Goal: Transaction & Acquisition: Purchase product/service

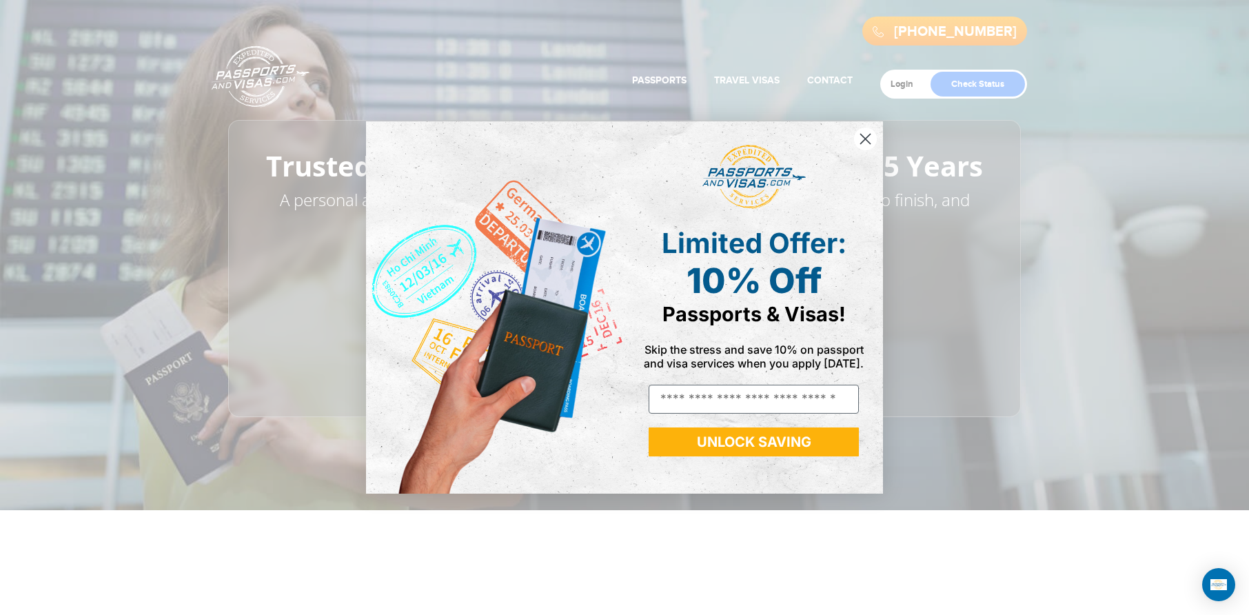
click at [916, 85] on div "Close dialog Limited Offer: 10% Off Passports & Visas! Skip the stress and save…" at bounding box center [624, 307] width 1249 height 615
click at [864, 138] on icon "Close dialog" at bounding box center [866, 139] width 24 height 24
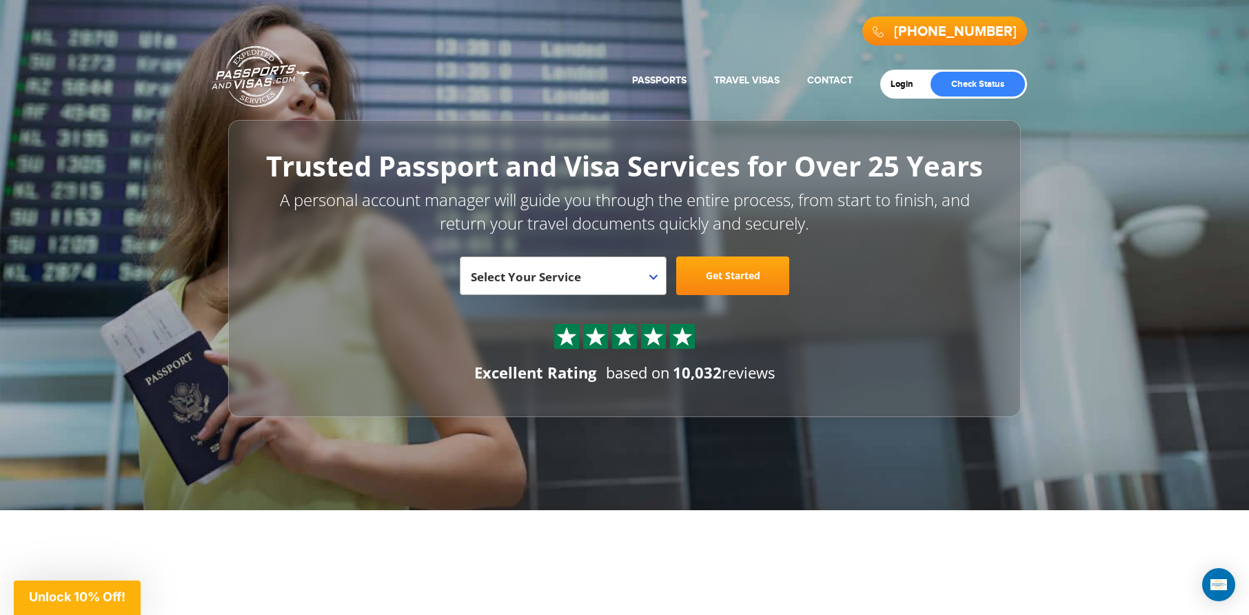
click at [899, 90] on div "Login Check Status" at bounding box center [953, 84] width 147 height 29
click at [902, 83] on link "Login" at bounding box center [907, 84] width 32 height 11
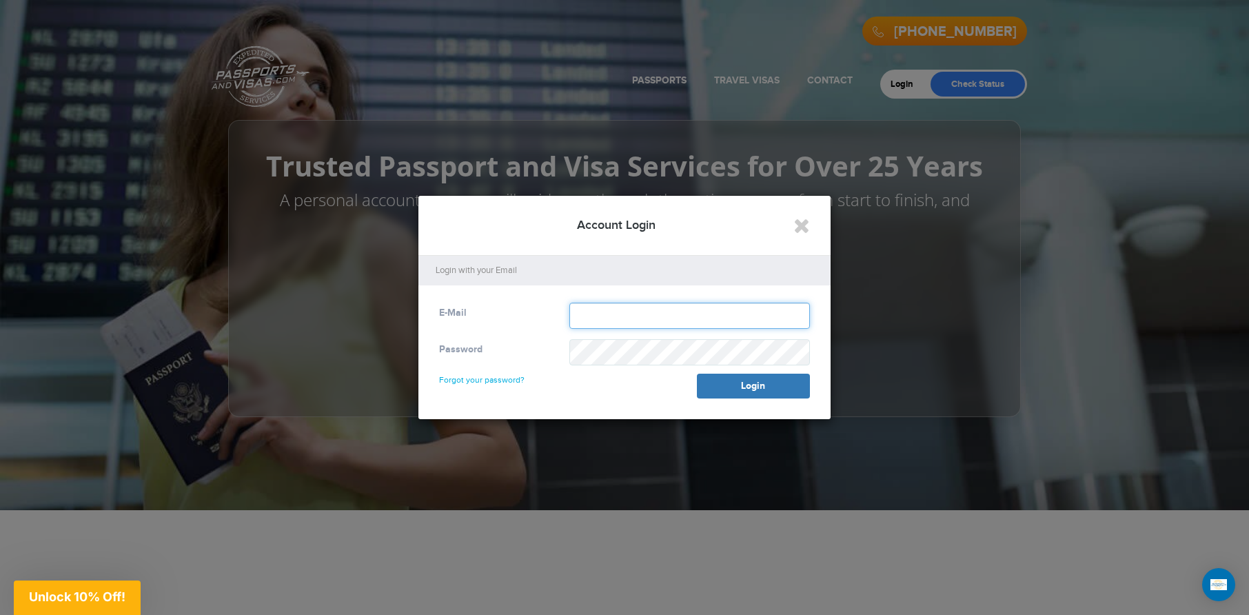
click at [644, 320] on input "text" at bounding box center [690, 316] width 241 height 26
click at [794, 226] on icon "Close" at bounding box center [802, 225] width 17 height 21
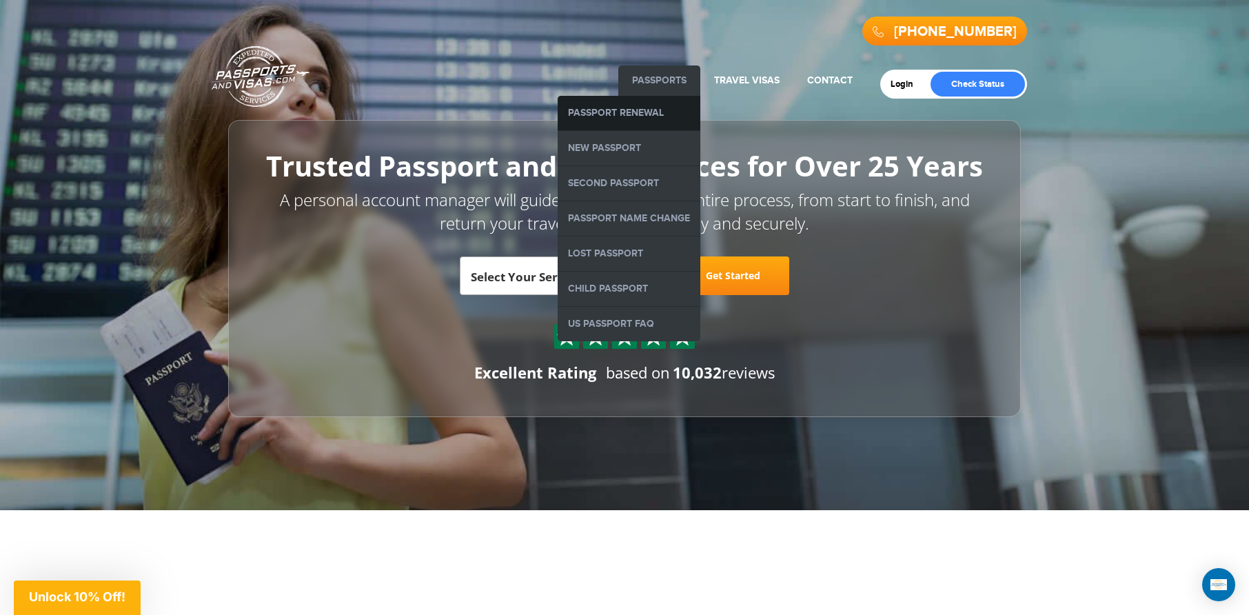
click at [656, 106] on link "Passport Renewal" at bounding box center [629, 113] width 143 height 34
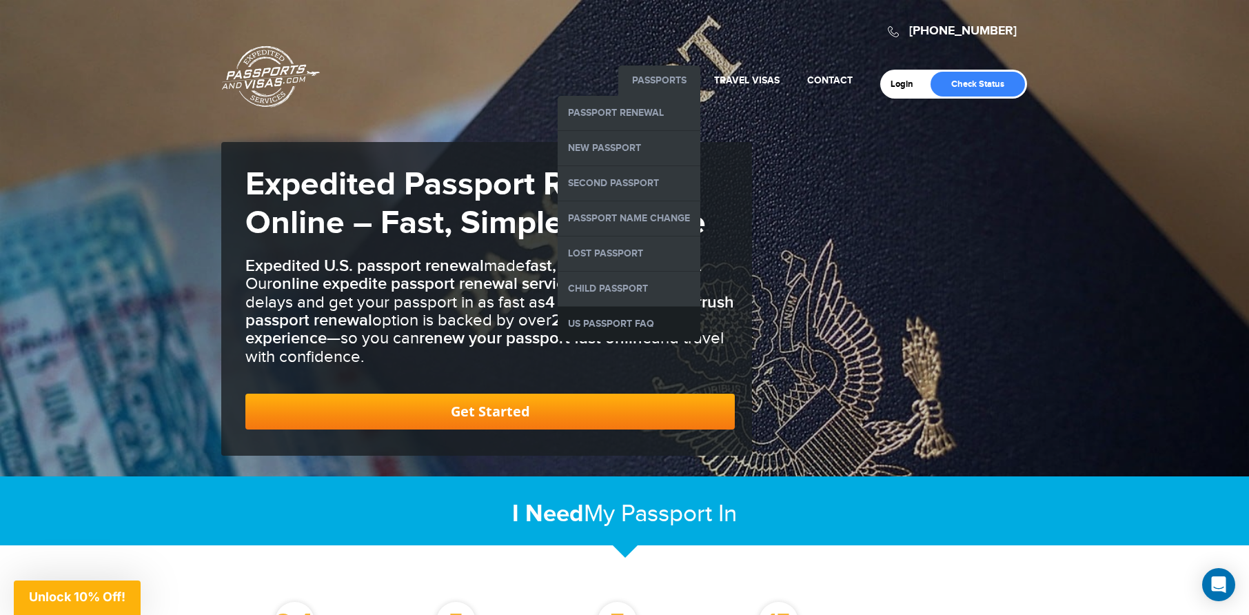
click at [596, 316] on link "US Passport FAQ" at bounding box center [629, 324] width 143 height 34
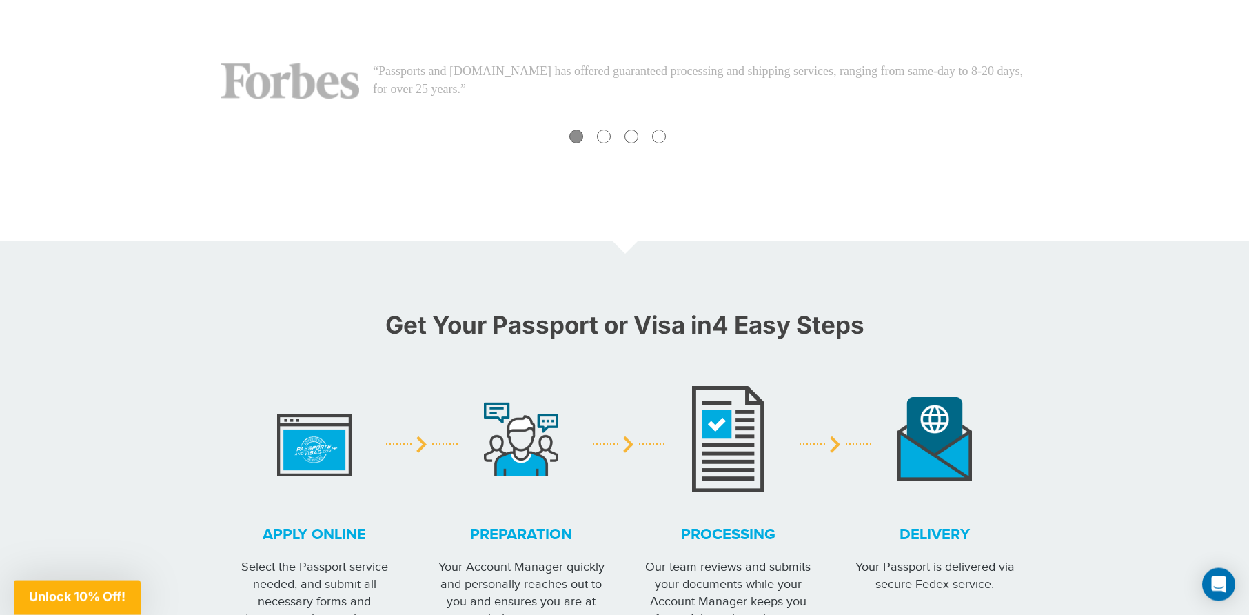
scroll to position [1055, 0]
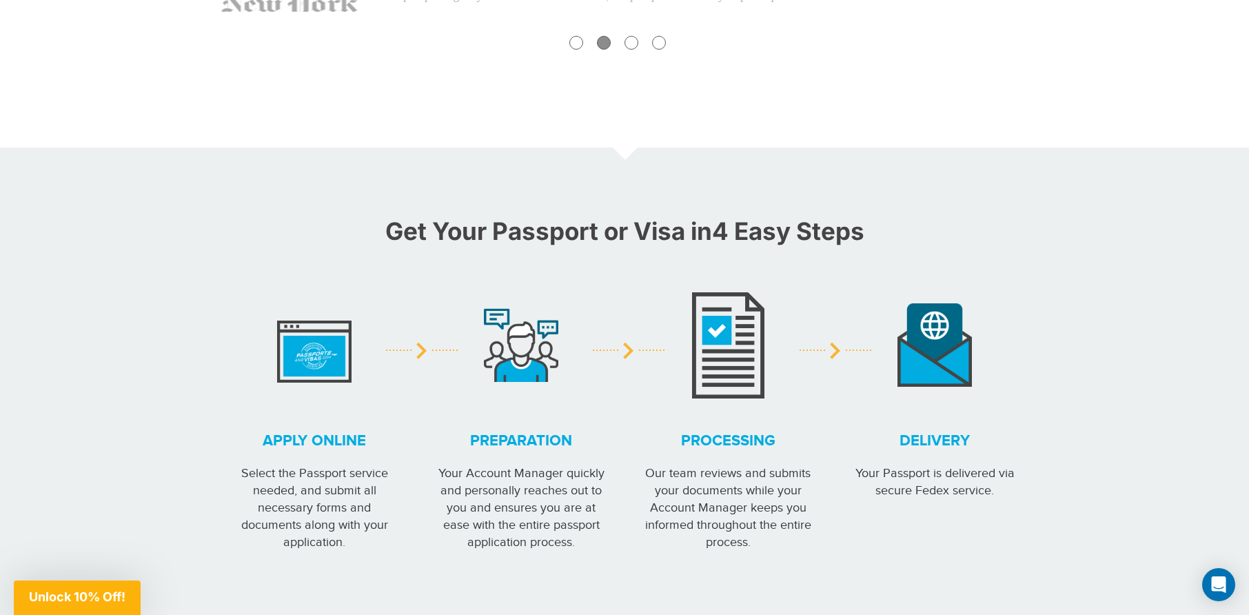
click at [314, 352] on img at bounding box center [314, 345] width 74 height 76
click at [310, 447] on strong "Apply online" at bounding box center [314, 440] width 172 height 21
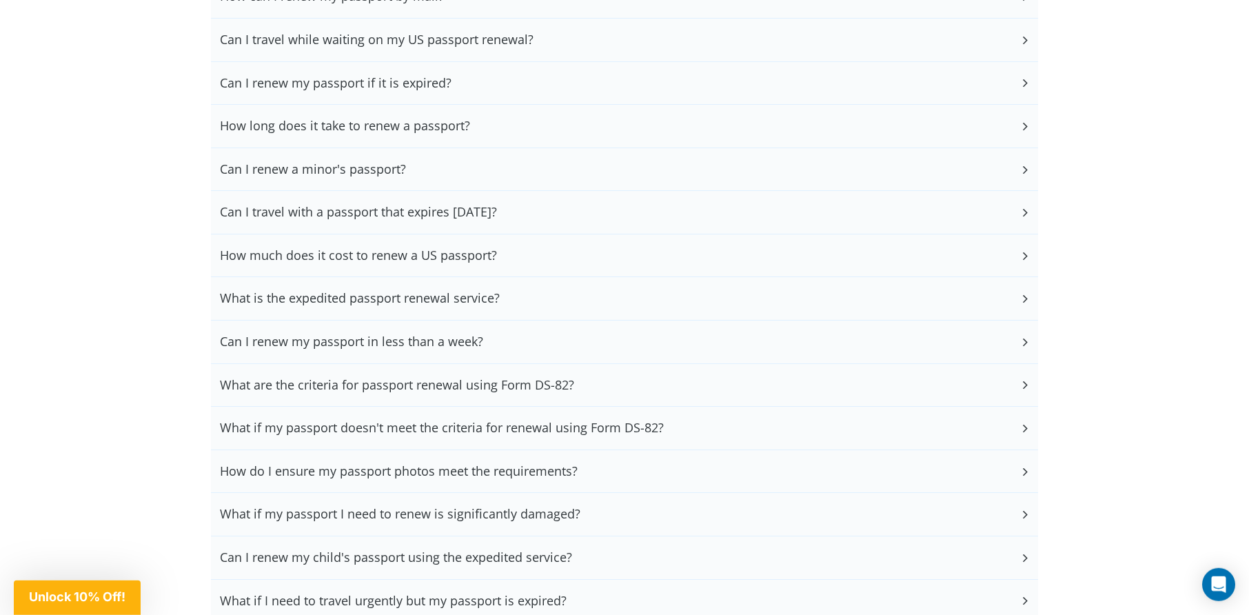
scroll to position [3305, 0]
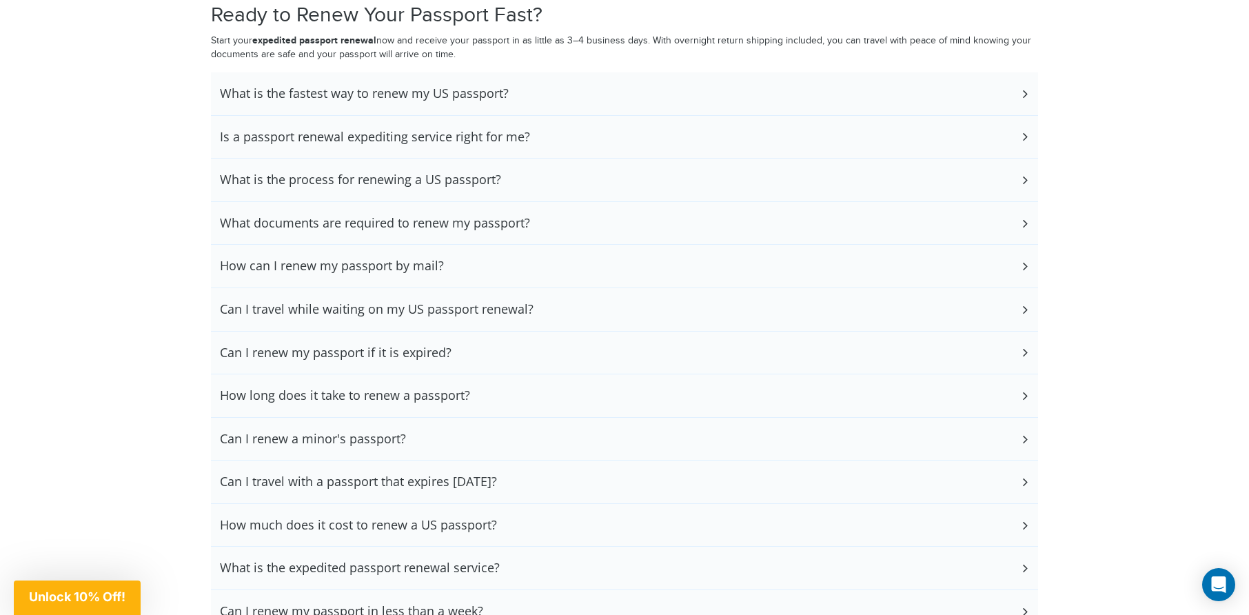
click at [419, 259] on h3 "How can I renew my passport by mail?" at bounding box center [332, 266] width 224 height 15
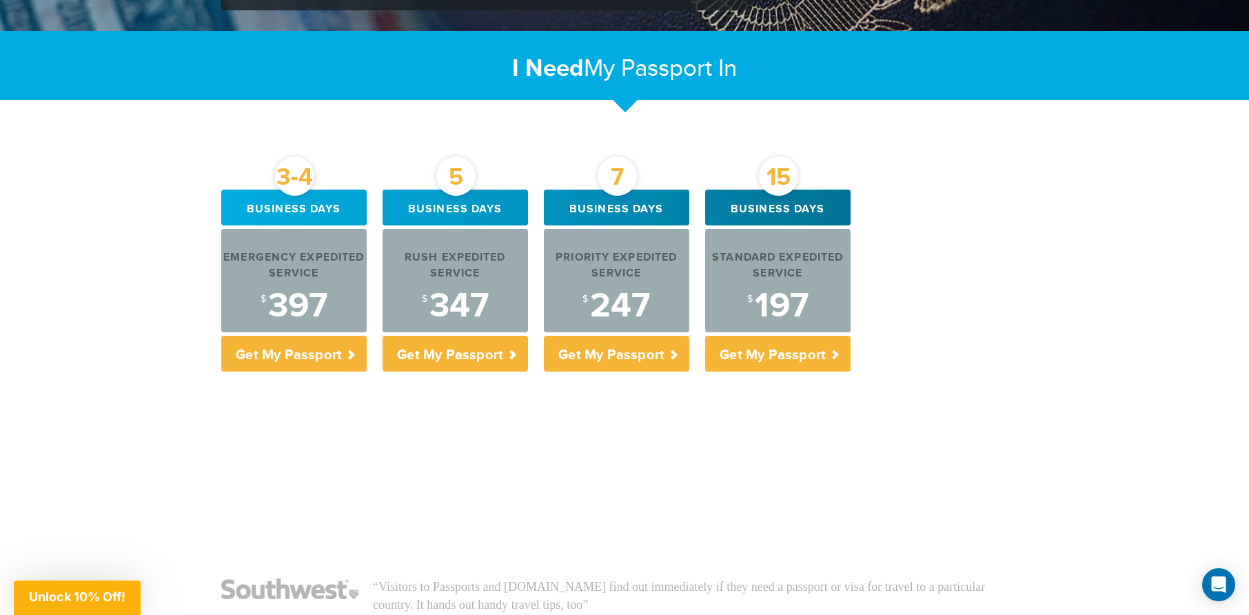
scroll to position [422, 0]
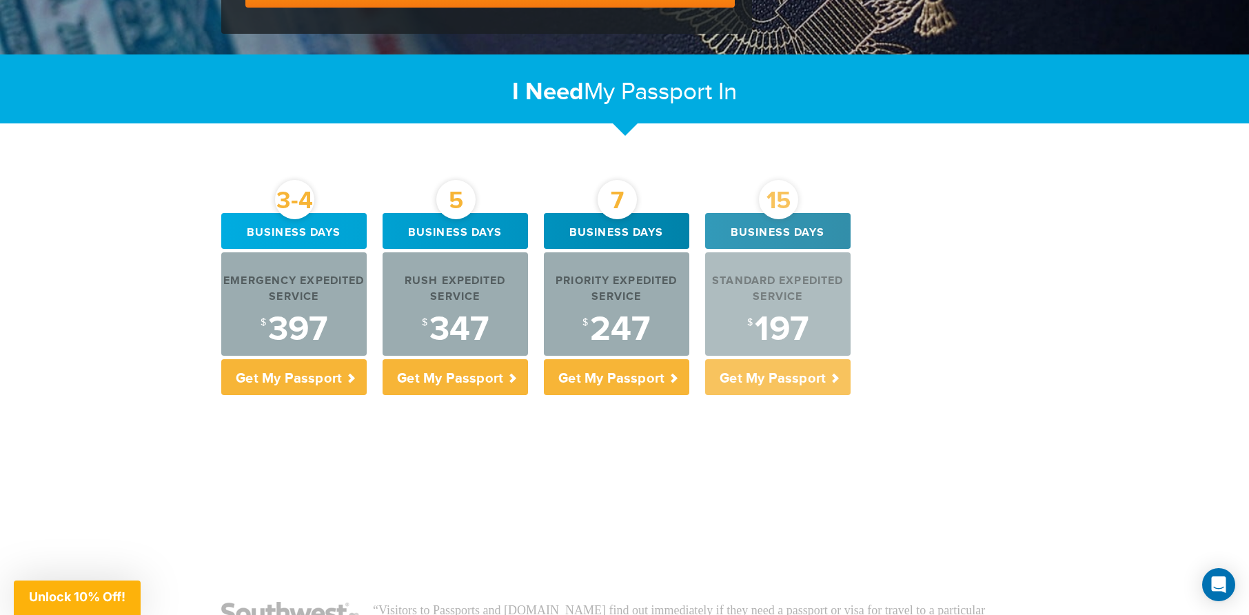
click at [752, 298] on div "Standard Expedited Service" at bounding box center [777, 290] width 145 height 32
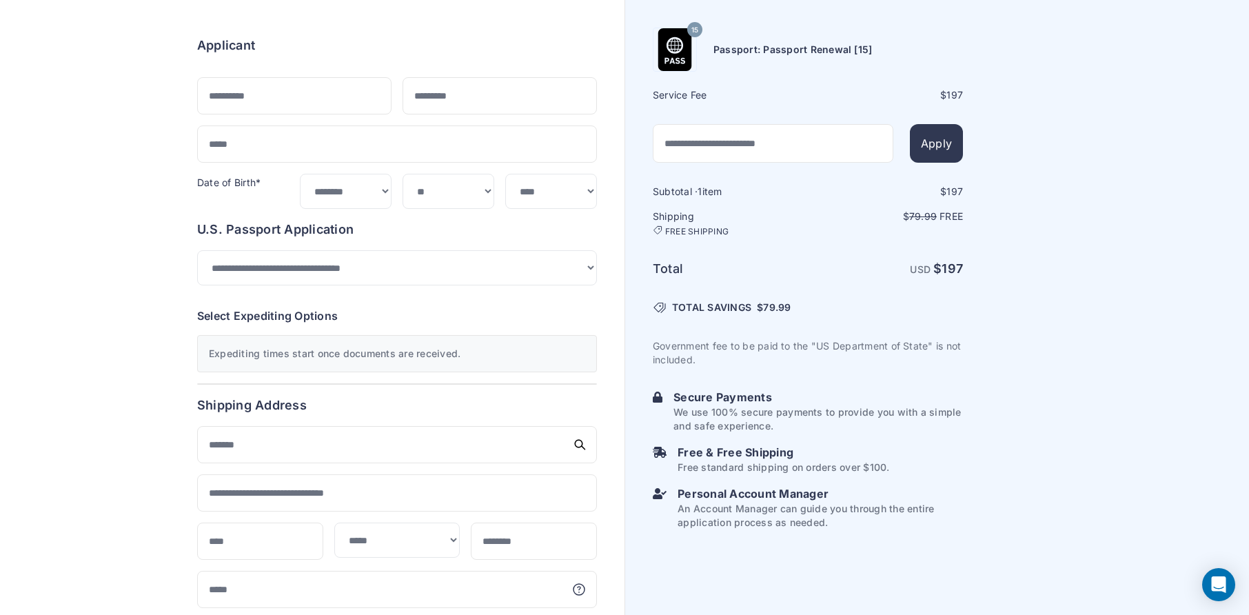
scroll to position [99, 0]
click at [197, 251] on select "**********" at bounding box center [397, 268] width 400 height 35
select select "*******"
click option "**********" at bounding box center [0, 0] width 0 height 0
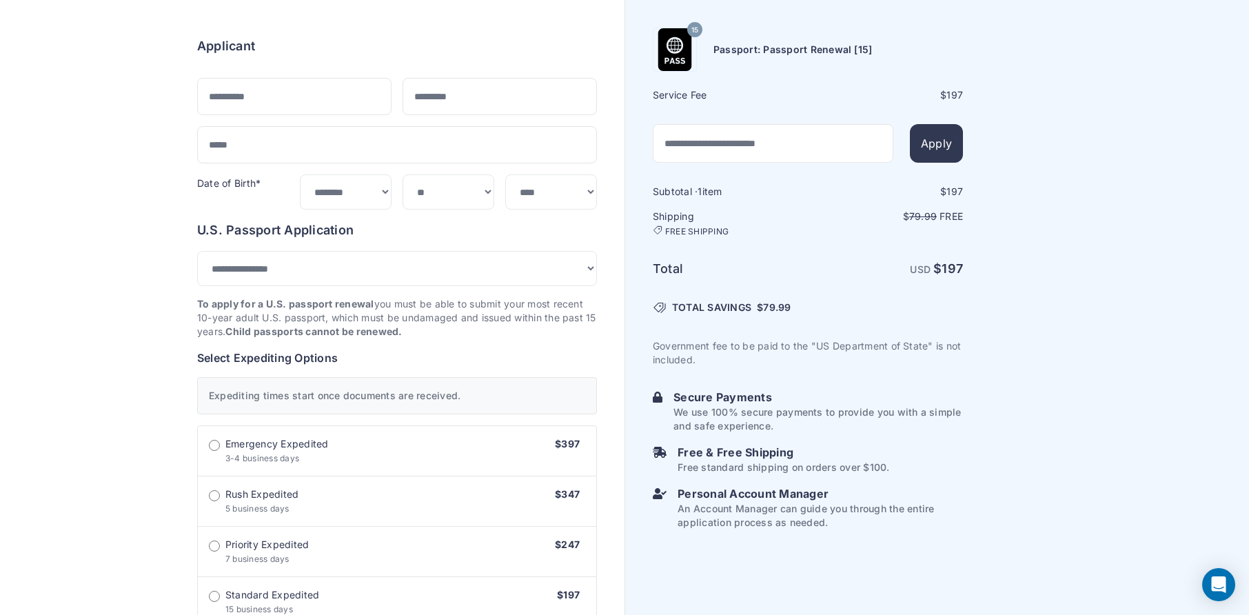
click at [506, 354] on div "Order summary $ 197 15 197 1 197 79.99 Free $" at bounding box center [397, 609] width 455 height 1222
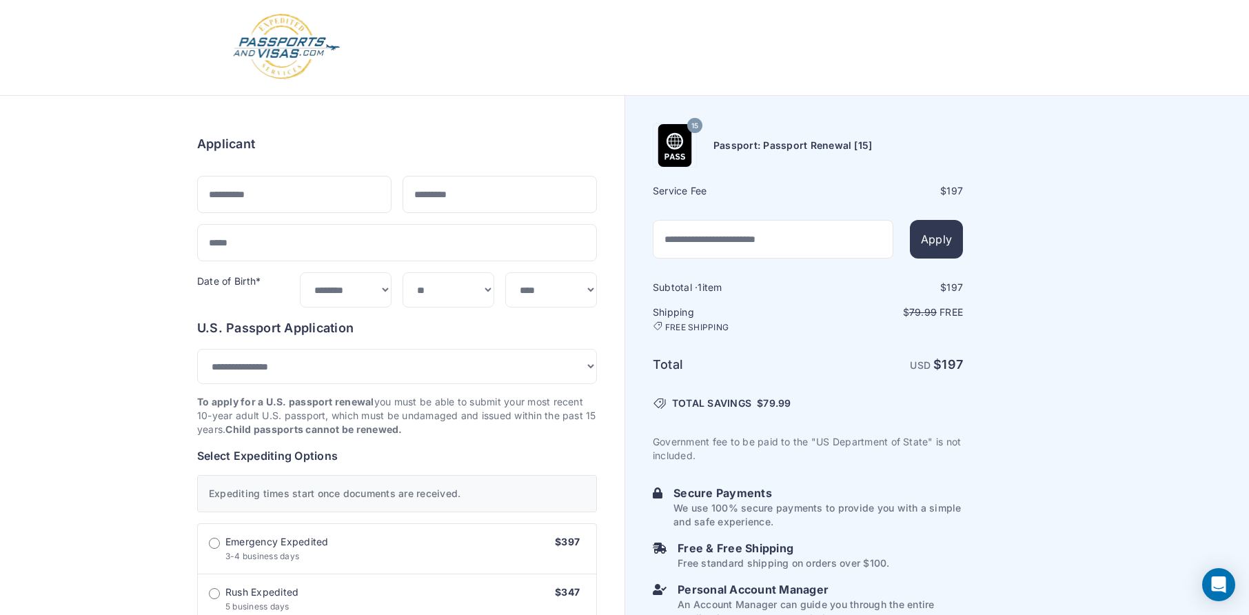
scroll to position [0, 0]
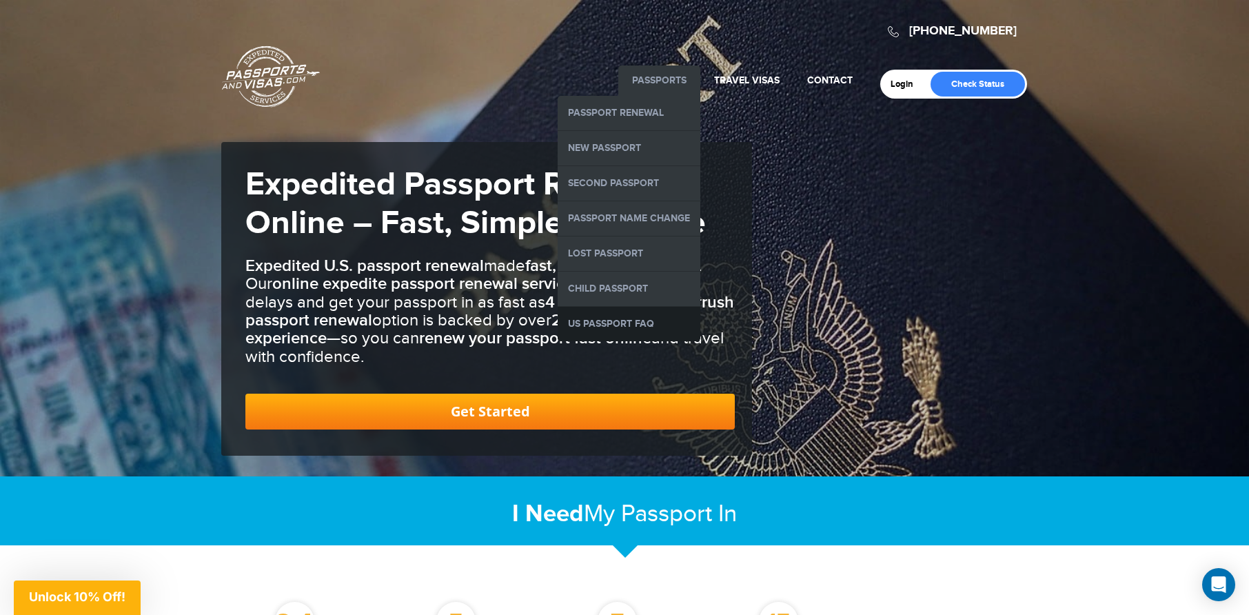
click at [623, 320] on link "US Passport FAQ" at bounding box center [629, 324] width 143 height 34
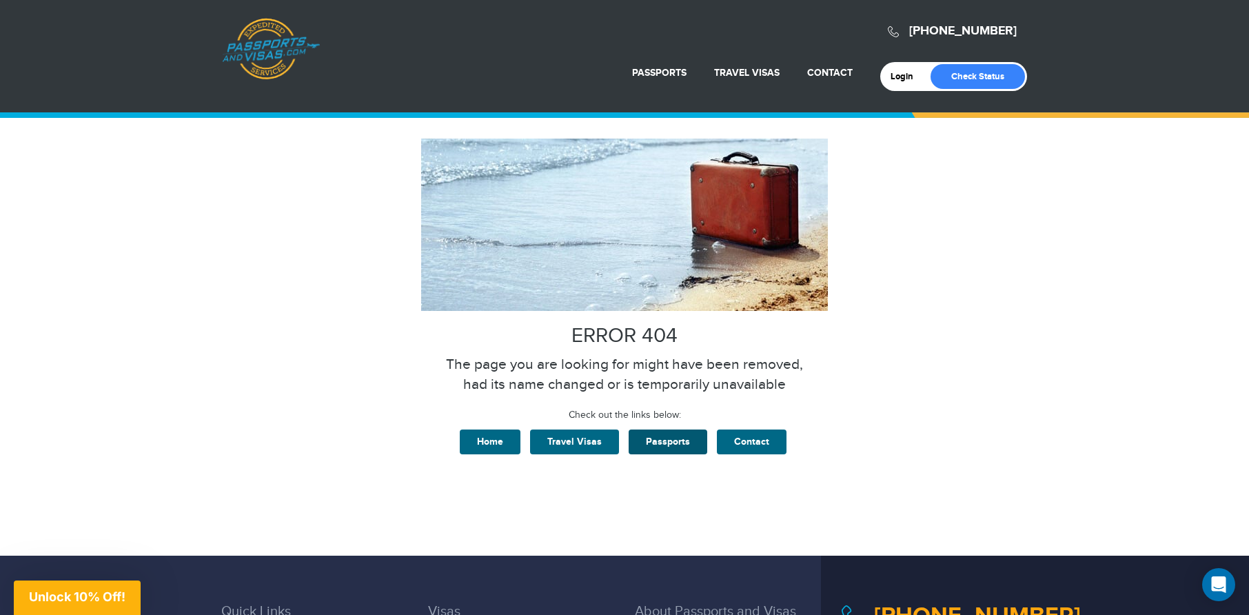
click at [672, 447] on link "Passports" at bounding box center [668, 442] width 79 height 25
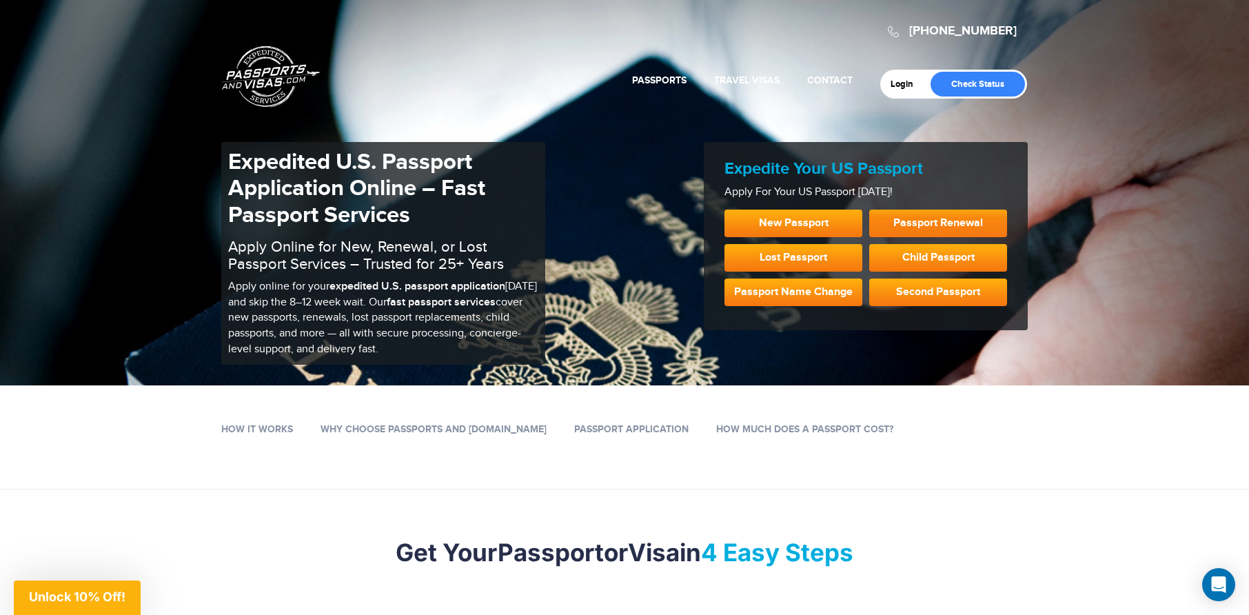
click at [919, 217] on link "Passport Renewal" at bounding box center [938, 224] width 138 height 28
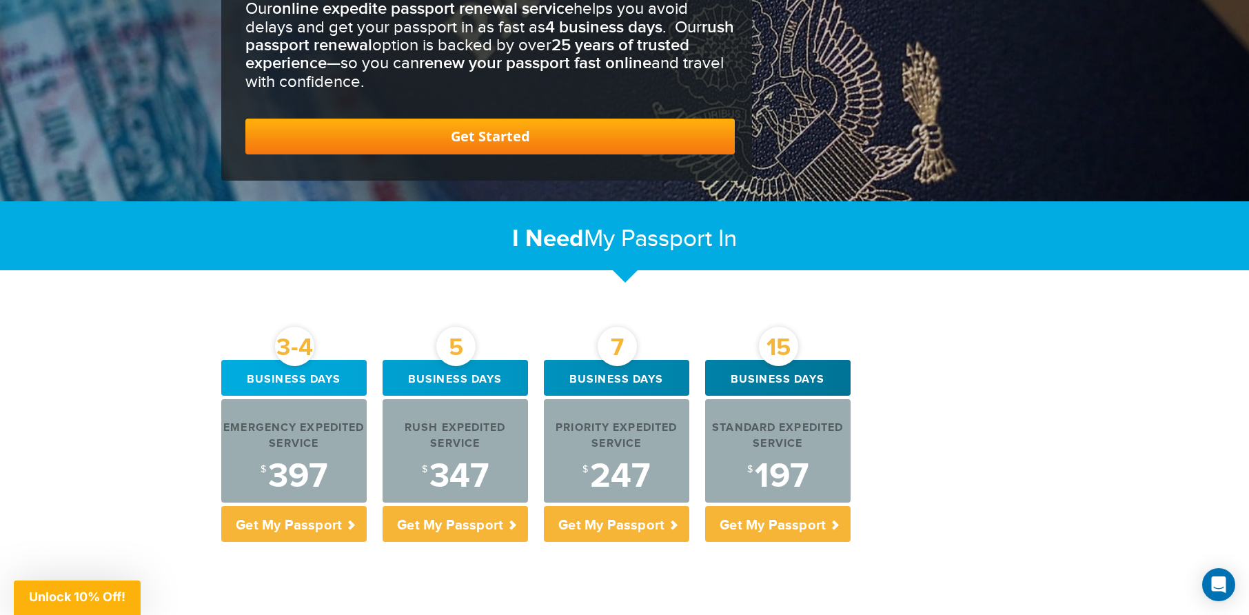
scroll to position [211, 0]
